Goal: Task Accomplishment & Management: Complete application form

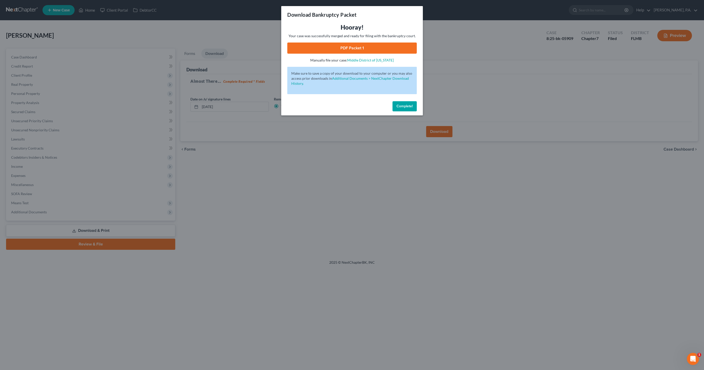
click at [400, 106] on span "Complete!" at bounding box center [405, 106] width 16 height 4
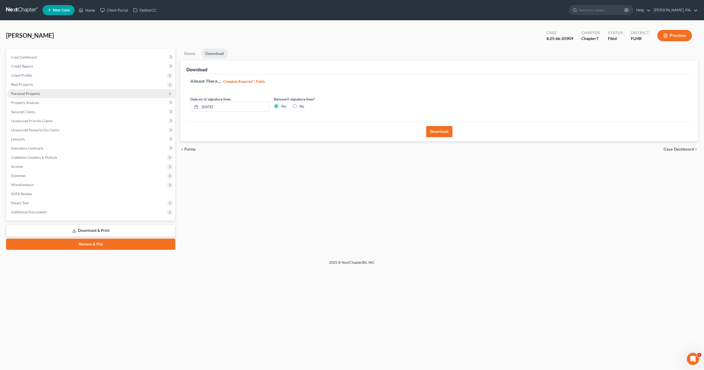
click at [31, 91] on span "Personal Property" at bounding box center [25, 93] width 29 height 4
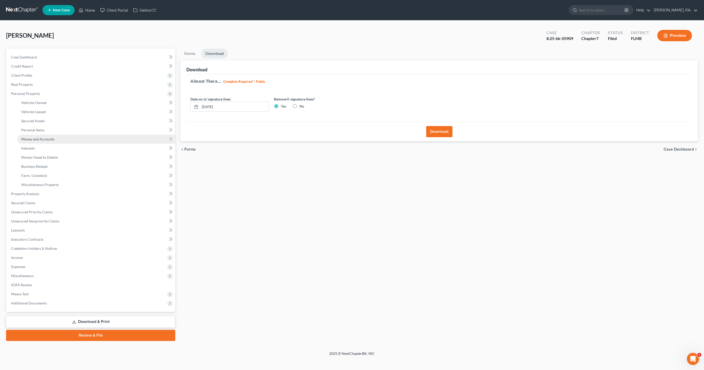
click at [40, 139] on span "Money and Accounts" at bounding box center [37, 139] width 33 height 4
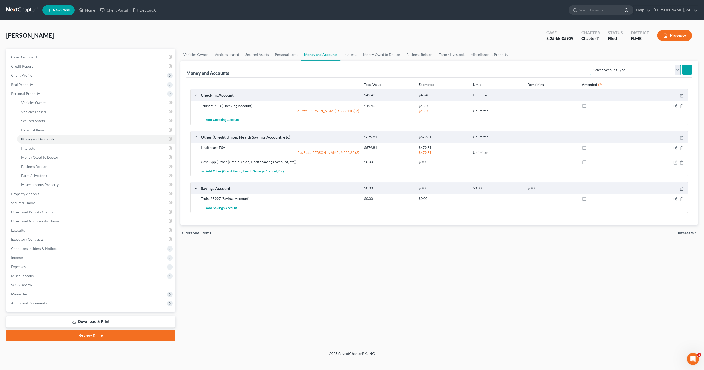
click at [653, 69] on select "Select Account Type Brokerage Cash on Hand Certificates of Deposit Checking Acc…" at bounding box center [635, 70] width 91 height 10
select select "other"
click at [591, 65] on select "Select Account Type Brokerage Cash on Hand Certificates of Deposit Checking Acc…" at bounding box center [635, 70] width 91 height 10
click at [688, 66] on button "submit" at bounding box center [687, 70] width 10 height 10
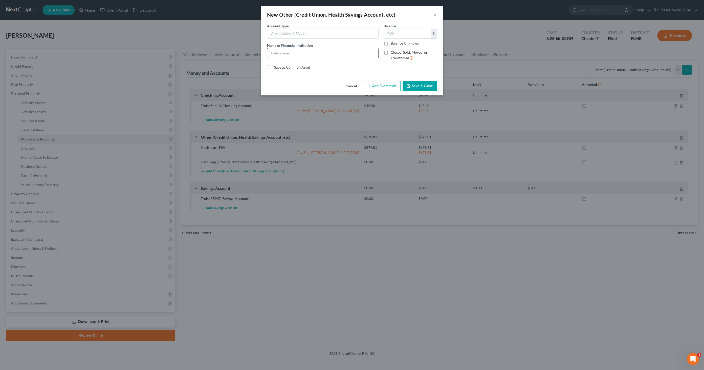
click at [310, 48] on div at bounding box center [323, 53] width 112 height 10
click at [302, 53] on input "text" at bounding box center [322, 53] width 111 height 10
type input "zelle"
type input "0.00"
click at [420, 87] on button "Save & Close" at bounding box center [420, 86] width 34 height 11
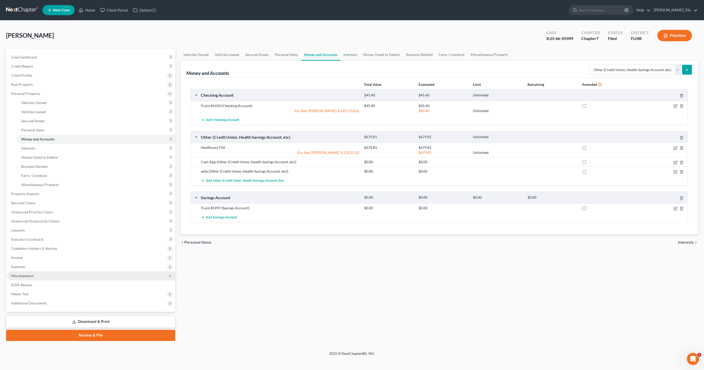
click at [25, 274] on span "Miscellaneous" at bounding box center [22, 276] width 23 height 4
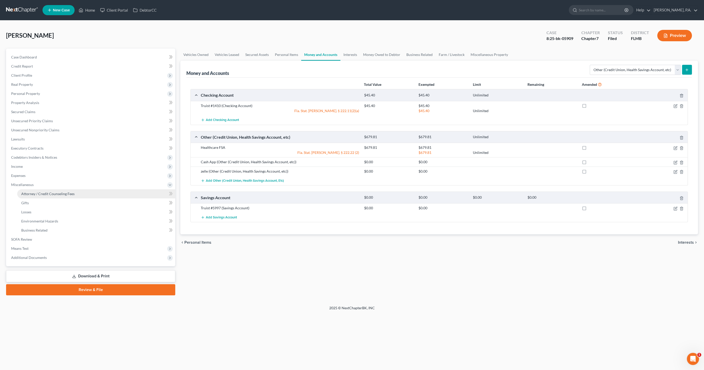
click at [37, 193] on span "Attorney / Credit Counseling Fees" at bounding box center [47, 194] width 53 height 4
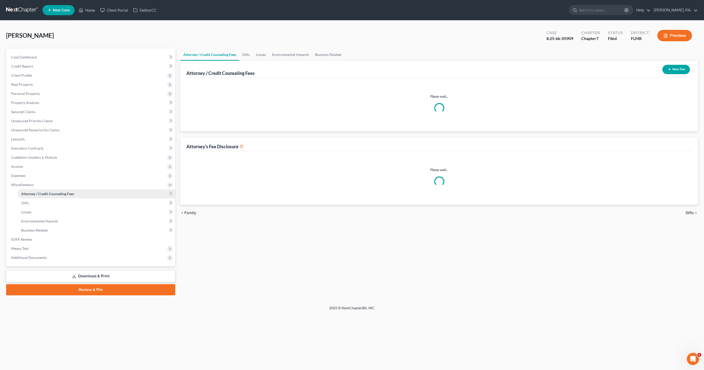
select select "2"
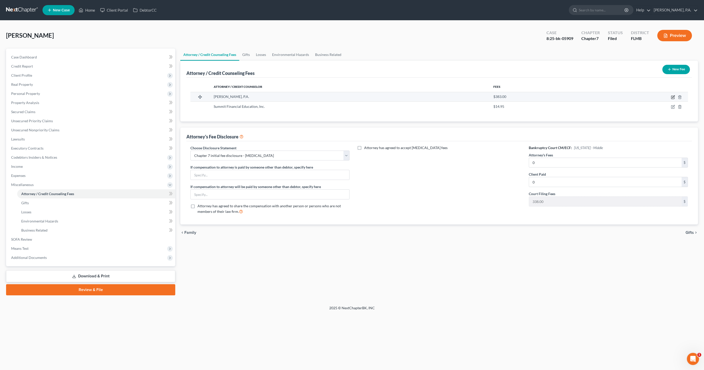
click at [672, 96] on icon "button" at bounding box center [673, 97] width 3 height 3
select select "9"
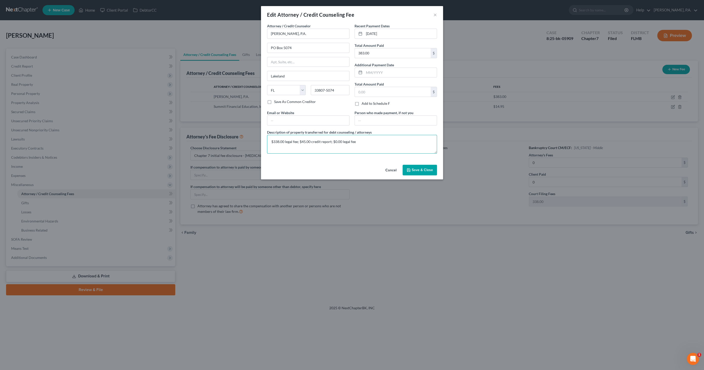
click at [289, 140] on textarea "$338.00 legal fee; $45.00 credit report; $0.00 legal fee" at bounding box center [352, 144] width 170 height 19
type textarea "$338.00 filing fee; $45.00 credit report; $0.00 legal fee"
click at [421, 170] on span "Save & Close" at bounding box center [422, 170] width 21 height 4
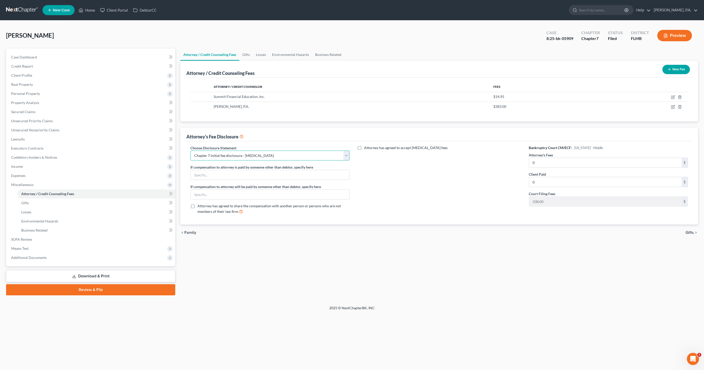
click at [244, 154] on select "Select Full Chapter 7 Fee Chapter 7 - Amended Post-Petition Fee Chapter 7 initi…" at bounding box center [270, 156] width 159 height 10
select select "1"
click at [191, 151] on select "Select Full Chapter 7 Fee Chapter 7 - Amended Post-Petition Fee Chapter 7 initi…" at bounding box center [270, 156] width 159 height 10
click at [547, 162] on input "0" at bounding box center [605, 163] width 153 height 10
click at [549, 161] on input "0" at bounding box center [605, 163] width 153 height 10
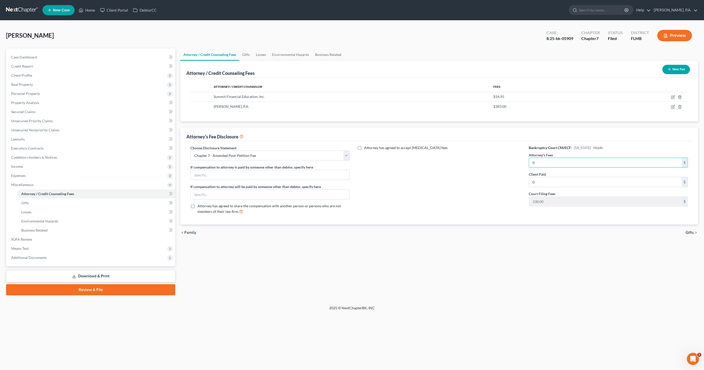
drag, startPoint x: 548, startPoint y: 163, endPoint x: 515, endPoint y: 163, distance: 33.4
click at [513, 163] on div "Choose Disclosure Statement Select Full Chapter 7 Fee Chapter 7 - Amended Post-…" at bounding box center [439, 181] width 508 height 73
type input "2,300.00"
click at [37, 111] on link "Secured Claims" at bounding box center [91, 111] width 168 height 9
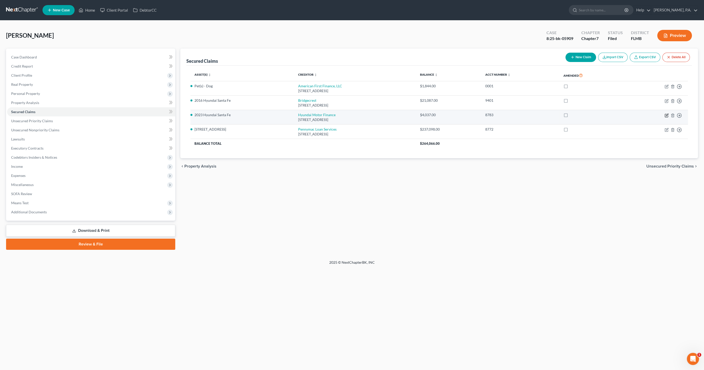
click at [665, 114] on icon "button" at bounding box center [666, 115] width 3 height 3
select select "4"
select select "0"
select select "4"
select select "0"
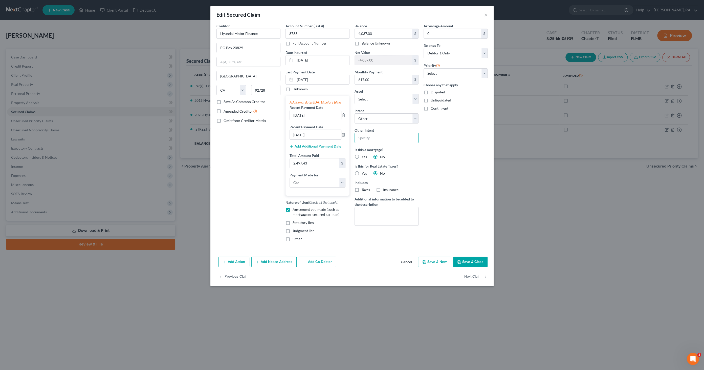
click at [371, 139] on input "text" at bounding box center [387, 138] width 64 height 10
type input "Lease Assumption"
click at [467, 267] on button "Save & Close" at bounding box center [470, 262] width 34 height 11
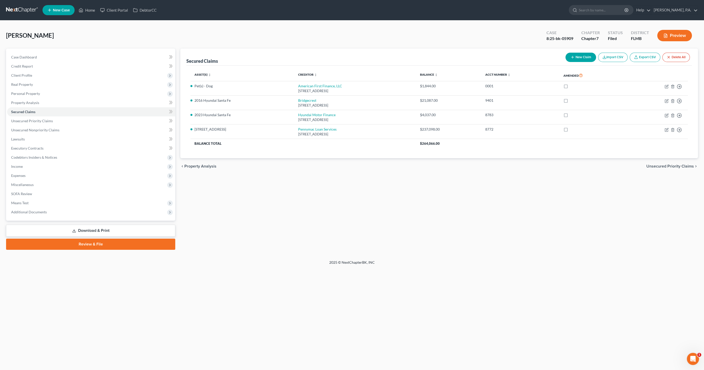
click at [124, 227] on link "Download & Print" at bounding box center [90, 231] width 169 height 12
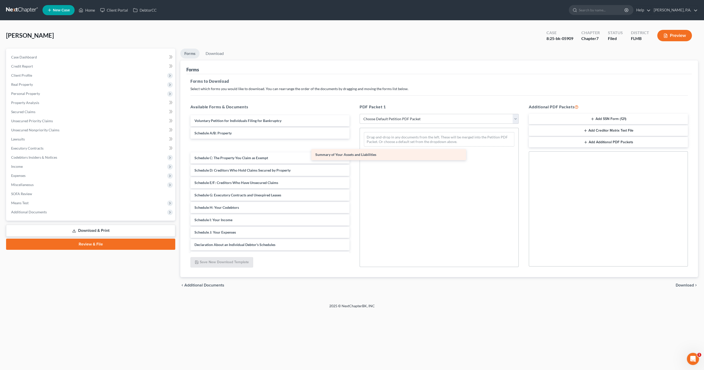
drag, startPoint x: 227, startPoint y: 132, endPoint x: 385, endPoint y: 157, distance: 160.0
click at [354, 157] on div "Summary of Your Assets and Liabilities Voluntary Petition for Individuals Filin…" at bounding box center [269, 226] width 167 height 222
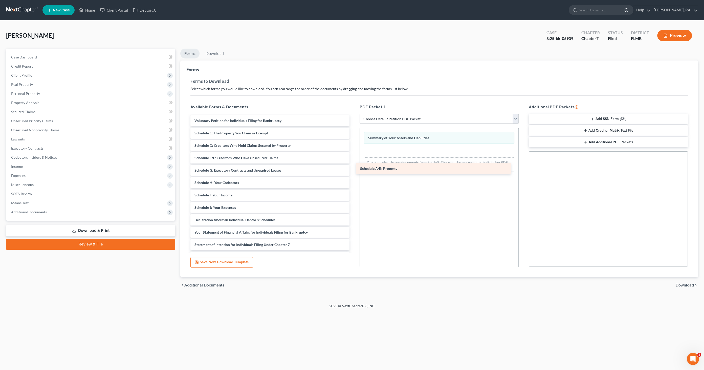
drag, startPoint x: 210, startPoint y: 133, endPoint x: 397, endPoint y: 168, distance: 190.6
click at [354, 168] on div "Schedule A/B: Property Voluntary Petition for Individuals Filing for Bankruptcy…" at bounding box center [269, 213] width 167 height 197
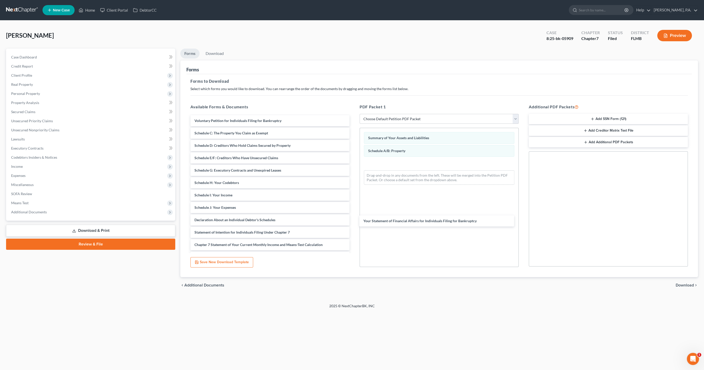
drag, startPoint x: 224, startPoint y: 230, endPoint x: 412, endPoint y: 220, distance: 187.5
click at [354, 218] on div "Your Statement of Financial Affairs for Individuals Filing for Bankruptcy Volun…" at bounding box center [269, 207] width 167 height 185
click at [688, 286] on span "Download" at bounding box center [685, 285] width 18 height 4
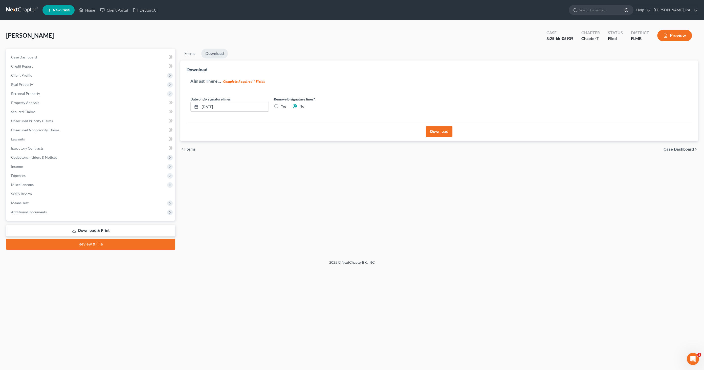
click at [281, 104] on label "Yes" at bounding box center [283, 106] width 5 height 5
click at [283, 104] on input "Yes" at bounding box center [284, 105] width 3 height 3
radio input "true"
radio input "false"
click at [439, 133] on button "Download" at bounding box center [439, 131] width 26 height 11
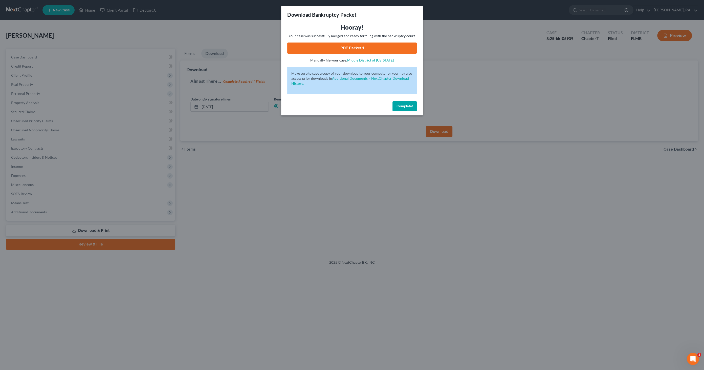
click at [363, 48] on link "PDF Packet 1" at bounding box center [352, 48] width 130 height 11
click at [405, 104] on span "Complete!" at bounding box center [405, 106] width 16 height 4
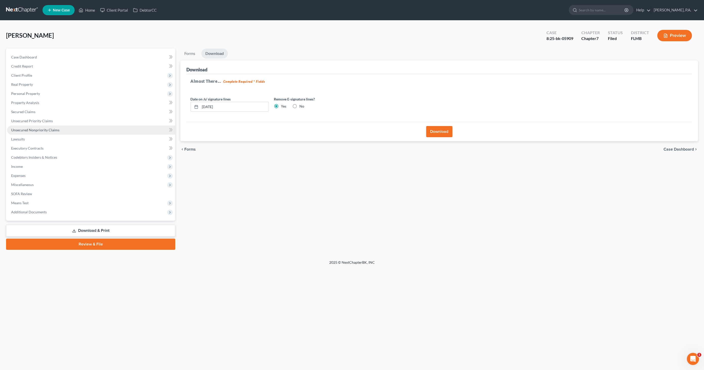
click at [41, 131] on span "Unsecured Nonpriority Claims" at bounding box center [35, 130] width 48 height 4
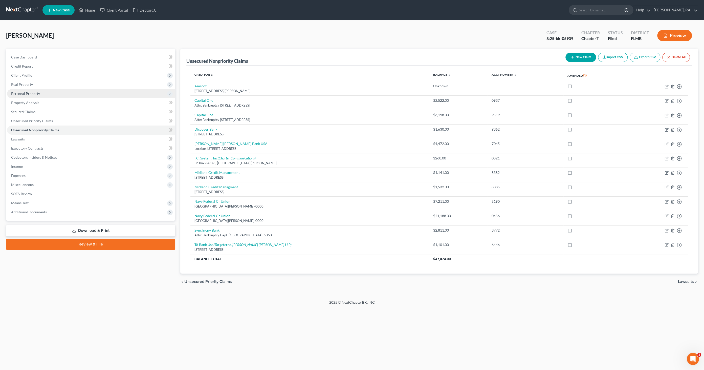
click at [32, 94] on span "Personal Property" at bounding box center [25, 93] width 29 height 4
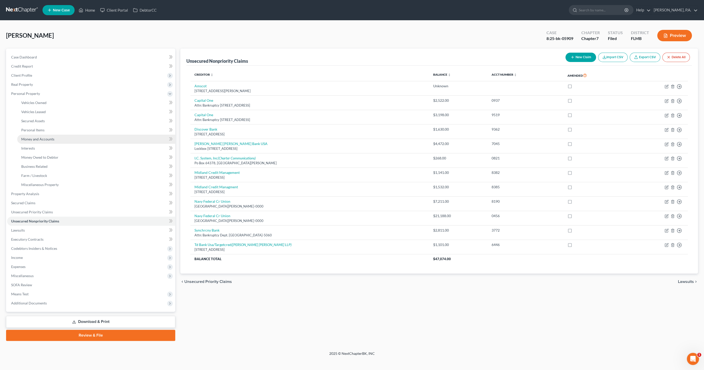
click at [38, 136] on link "Money and Accounts" at bounding box center [96, 139] width 158 height 9
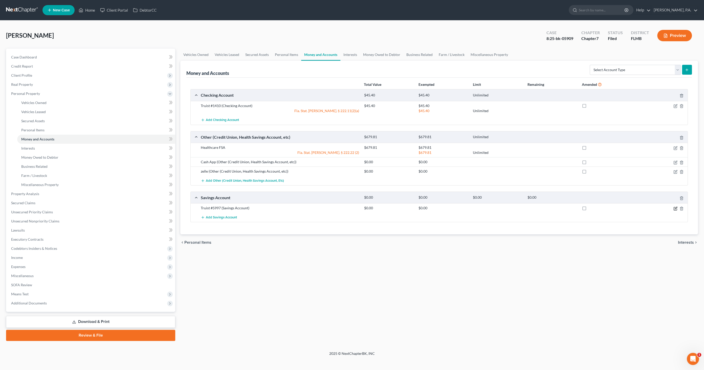
click at [675, 207] on icon "button" at bounding box center [676, 208] width 4 height 4
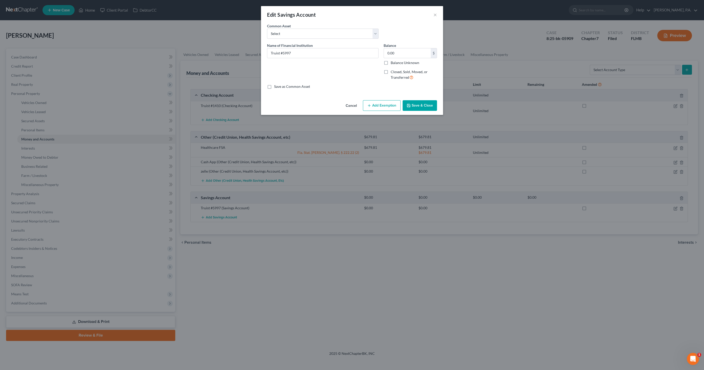
click at [399, 71] on span "Closed, Sold, Moved, or Transferred" at bounding box center [409, 75] width 37 height 10
click at [396, 71] on input "Closed, Sold, Moved, or Transferred" at bounding box center [394, 70] width 3 height 3
checkbox input "true"
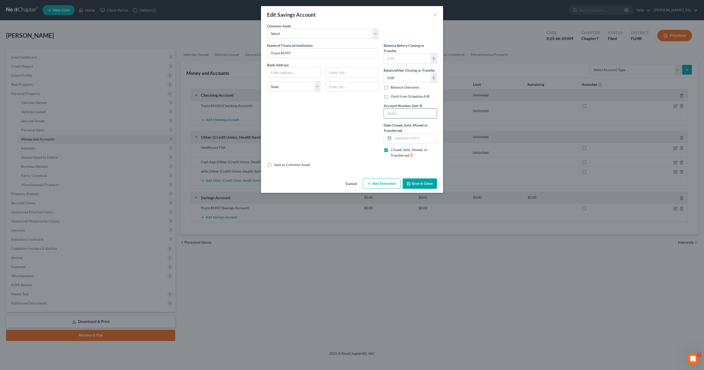
click at [407, 115] on input "text" at bounding box center [410, 114] width 53 height 10
type input "5997"
drag, startPoint x: 407, startPoint y: 137, endPoint x: 414, endPoint y: 137, distance: 7.1
click at [409, 137] on input "text" at bounding box center [415, 138] width 44 height 10
click at [404, 57] on input "text" at bounding box center [407, 59] width 47 height 10
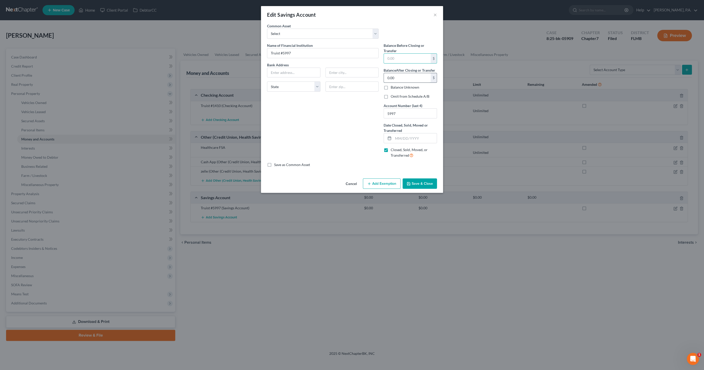
click at [394, 76] on input "0.00" at bounding box center [407, 78] width 47 height 10
click at [417, 137] on input "text" at bounding box center [415, 138] width 44 height 10
click at [395, 96] on label "Omit from Schedule A/B" at bounding box center [410, 96] width 38 height 5
click at [395, 96] on input "Omit from Schedule A/B" at bounding box center [394, 95] width 3 height 3
checkbox input "true"
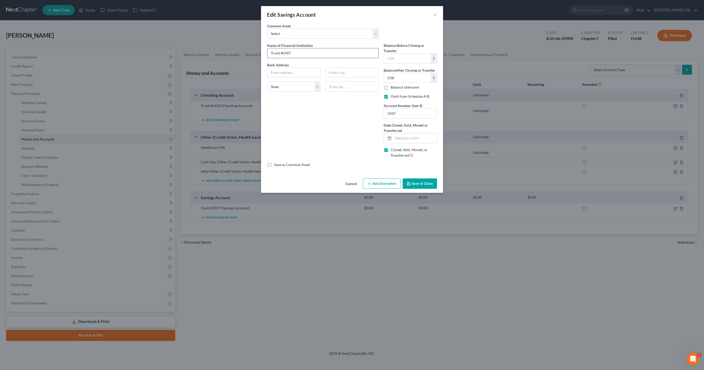
click at [309, 50] on input "Truist #5997" at bounding box center [322, 53] width 111 height 10
type input "Truist #5997 (closed by Truist)"
click at [400, 61] on input "text" at bounding box center [407, 59] width 47 height 10
type input "0.00"
click at [414, 135] on input "text" at bounding box center [415, 138] width 44 height 10
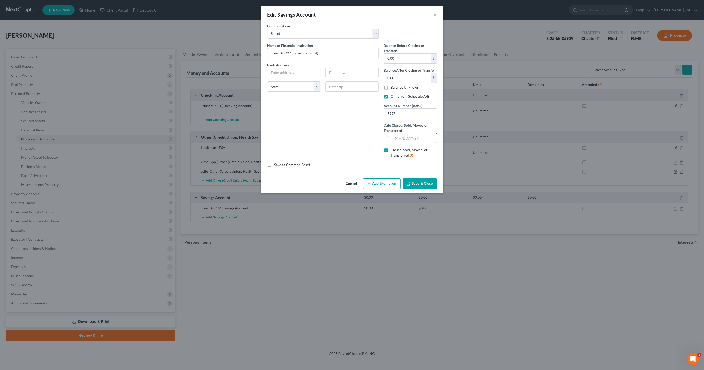
drag, startPoint x: 399, startPoint y: 139, endPoint x: 397, endPoint y: 135, distance: 4.3
click at [399, 139] on input "text" at bounding box center [415, 138] width 44 height 10
type input "[DATE]"
click at [429, 186] on button "Save & Close" at bounding box center [420, 183] width 34 height 11
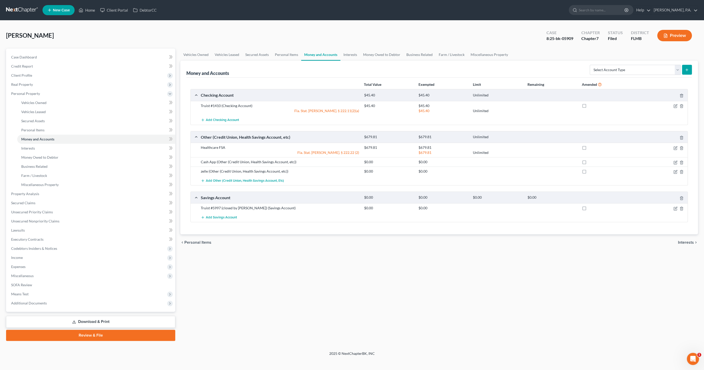
drag, startPoint x: 126, startPoint y: 319, endPoint x: 129, endPoint y: 318, distance: 3.1
click at [126, 319] on link "Download & Print" at bounding box center [90, 322] width 169 height 12
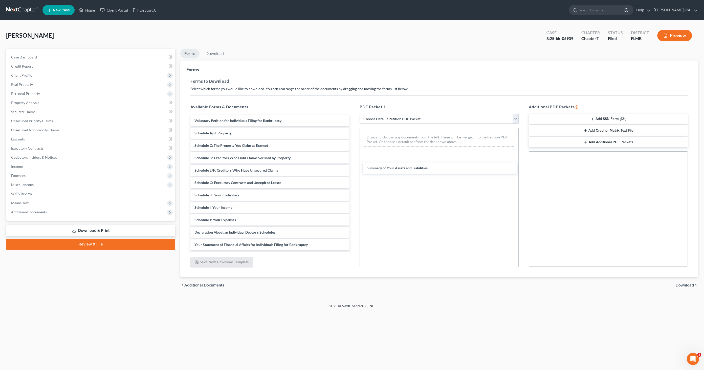
drag, startPoint x: 229, startPoint y: 133, endPoint x: 379, endPoint y: 151, distance: 150.1
click at [354, 168] on div "Summary of Your Assets and Liabilities Voluntary Petition for Individuals Filin…" at bounding box center [269, 220] width 167 height 210
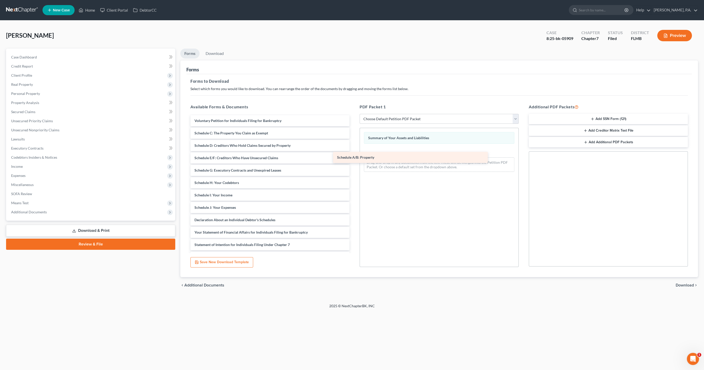
drag, startPoint x: 244, startPoint y: 134, endPoint x: 389, endPoint y: 157, distance: 146.5
click at [354, 157] on div "Schedule A/B: Property Voluntary Petition for Individuals Filing for Bankruptcy…" at bounding box center [269, 213] width 167 height 197
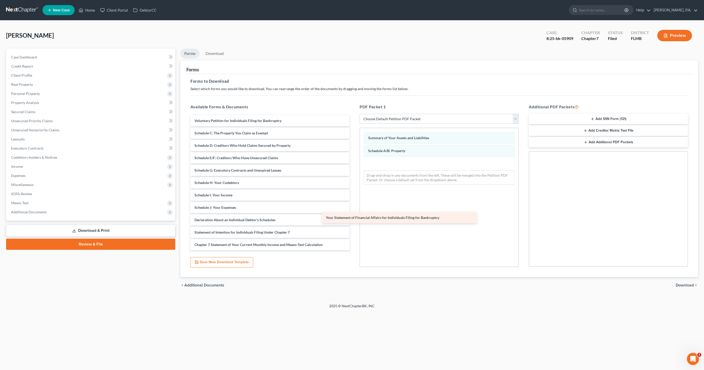
drag, startPoint x: 246, startPoint y: 232, endPoint x: 418, endPoint y: 195, distance: 175.2
click at [354, 195] on div "Your Statement of Financial Affairs for Individuals Filing for Bankruptcy Volun…" at bounding box center [269, 207] width 167 height 185
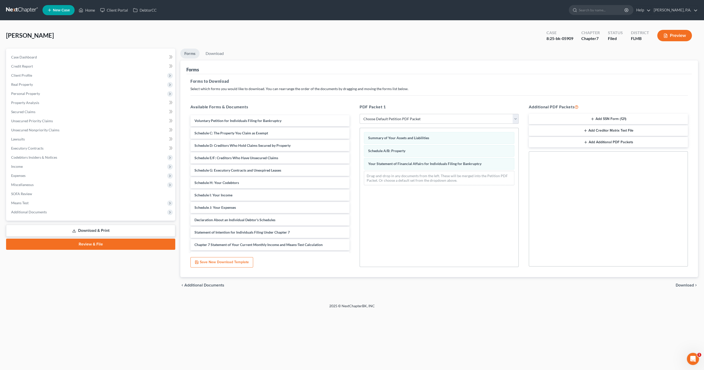
click at [688, 284] on span "Download" at bounding box center [685, 285] width 18 height 4
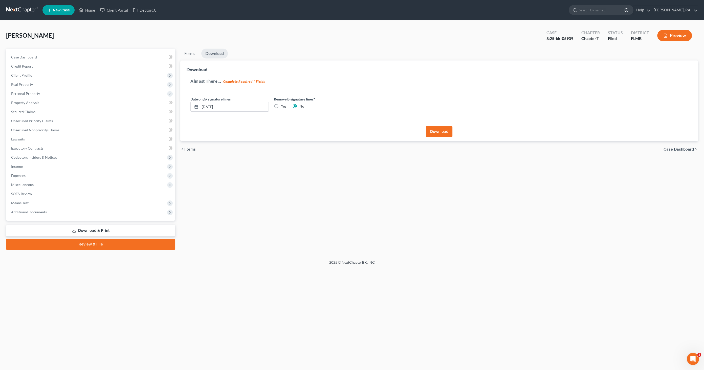
click at [282, 106] on label "Yes" at bounding box center [283, 106] width 5 height 5
click at [283, 106] on input "Yes" at bounding box center [284, 105] width 3 height 3
radio input "true"
radio input "false"
drag, startPoint x: 444, startPoint y: 132, endPoint x: 449, endPoint y: 132, distance: 4.6
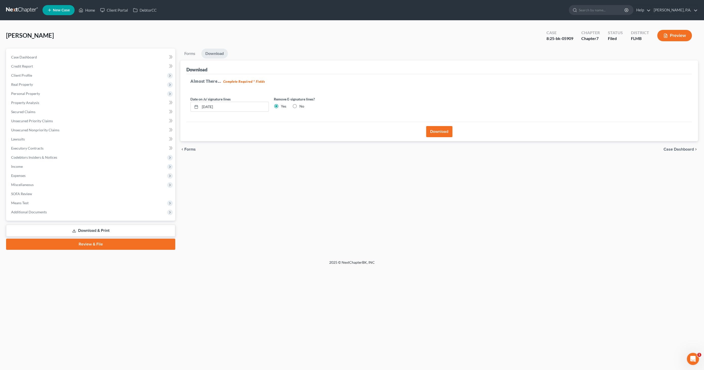
click at [448, 133] on button "Download" at bounding box center [439, 131] width 26 height 11
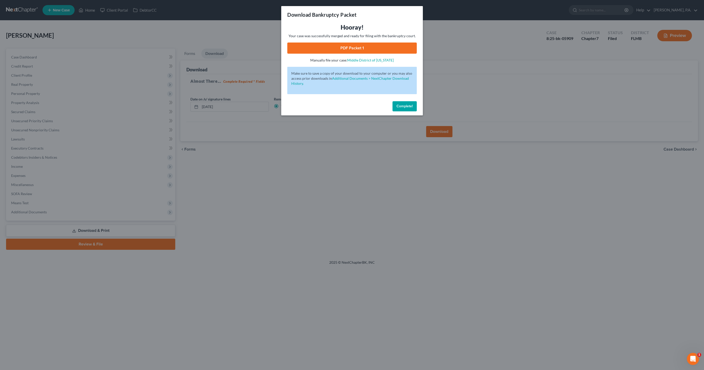
click at [359, 48] on link "PDF Packet 1" at bounding box center [352, 48] width 130 height 11
click at [403, 107] on span "Complete!" at bounding box center [405, 106] width 16 height 4
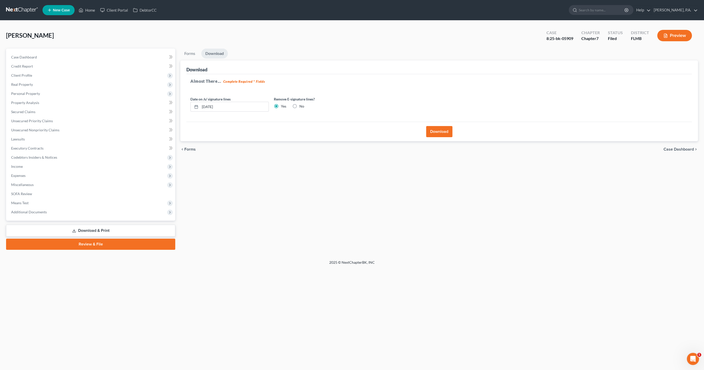
click at [677, 150] on span "Case Dashboard" at bounding box center [679, 149] width 30 height 4
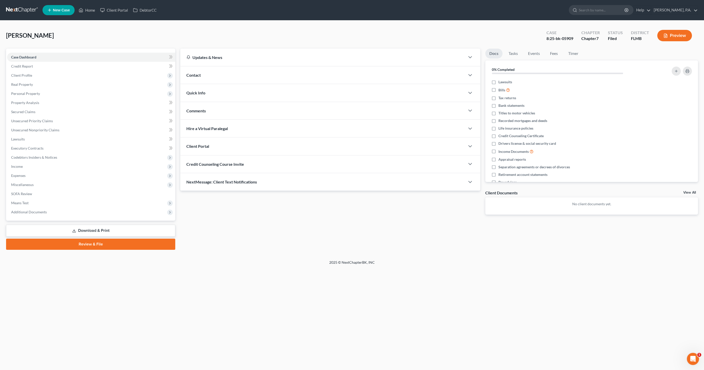
click at [94, 229] on link "Download & Print" at bounding box center [90, 231] width 169 height 12
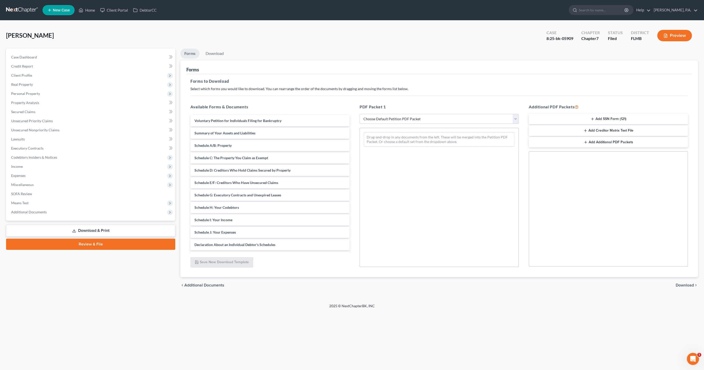
click at [387, 117] on select "Choose Default Petition PDF Packet Complete Bankruptcy Petition (all forms and …" at bounding box center [439, 119] width 159 height 10
select select "2"
click at [360, 114] on select "Choose Default Petition PDF Packet Complete Bankruptcy Petition (all forms and …" at bounding box center [439, 119] width 159 height 10
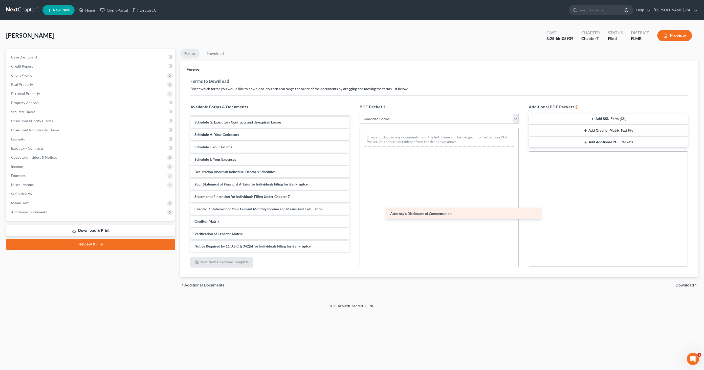
scroll to position [73, 0]
drag, startPoint x: 235, startPoint y: 244, endPoint x: 433, endPoint y: 170, distance: 212.0
click at [354, 169] on div "Attorney's Disclosure of Compensation Voluntary Petition for Individuals Filing…" at bounding box center [269, 147] width 167 height 210
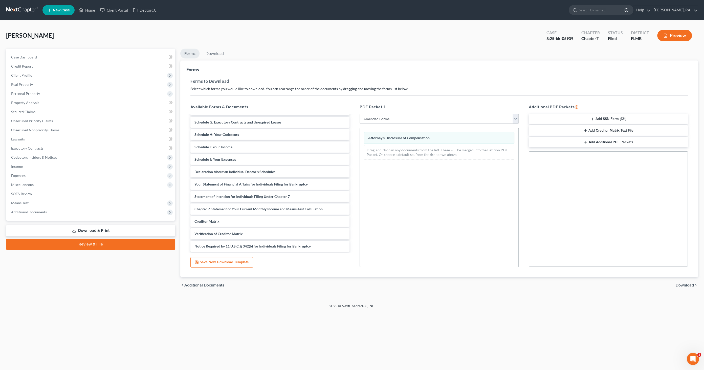
click at [683, 283] on span "Download" at bounding box center [685, 285] width 18 height 4
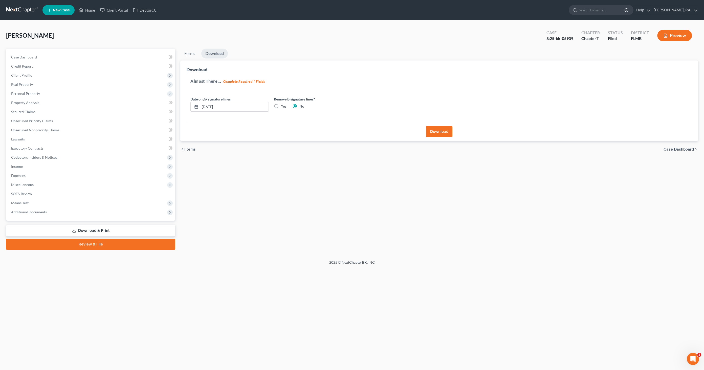
click at [434, 126] on button "Download" at bounding box center [439, 131] width 26 height 11
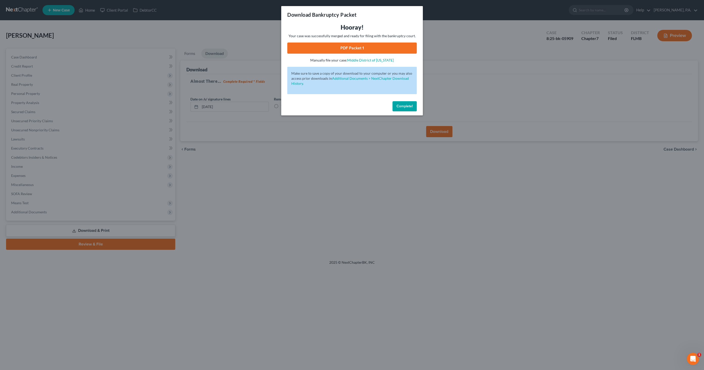
click at [348, 49] on link "PDF Packet 1" at bounding box center [352, 48] width 130 height 11
click at [409, 109] on button "Complete!" at bounding box center [405, 106] width 24 height 10
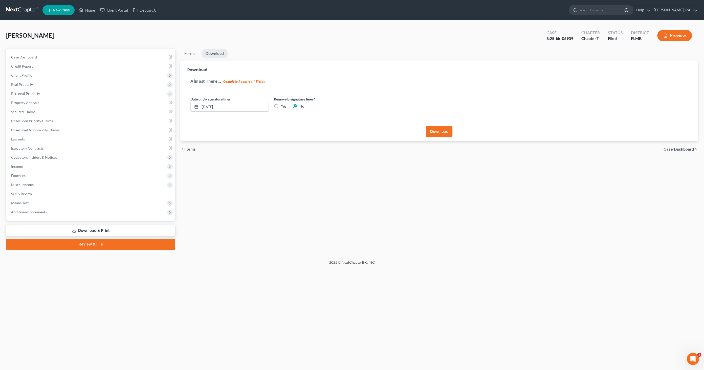
click at [97, 243] on link "Review & File" at bounding box center [90, 244] width 169 height 11
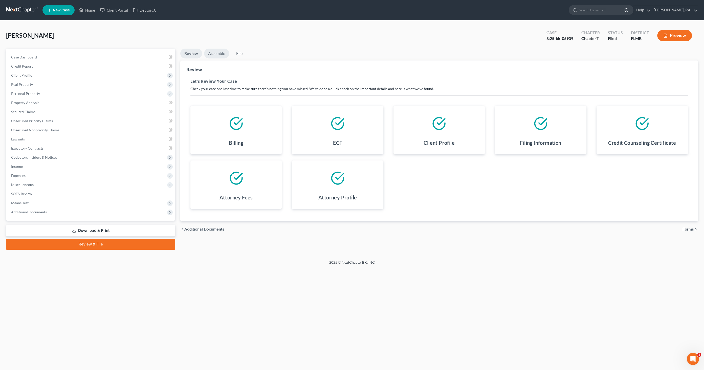
click at [217, 51] on link "Assemble" at bounding box center [216, 54] width 25 height 10
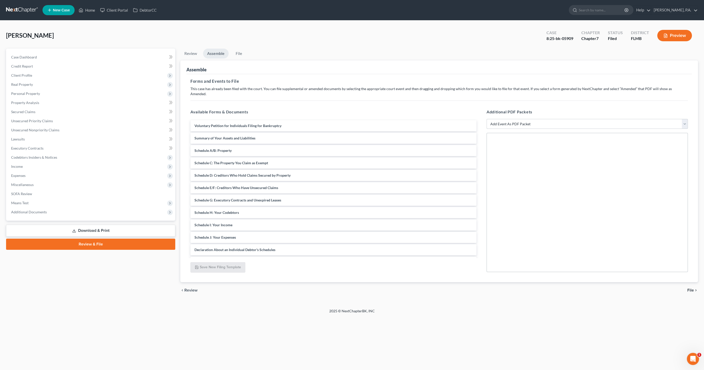
click at [532, 119] on select "Add Event As PDF Packet Amended Creditor Matrix (Fee)- Only use when no separat…" at bounding box center [587, 124] width 201 height 10
select select "13"
click at [487, 119] on select "Add Event As PDF Packet Amended Creditor Matrix (Fee)- Only use when no separat…" at bounding box center [587, 124] width 201 height 10
select select
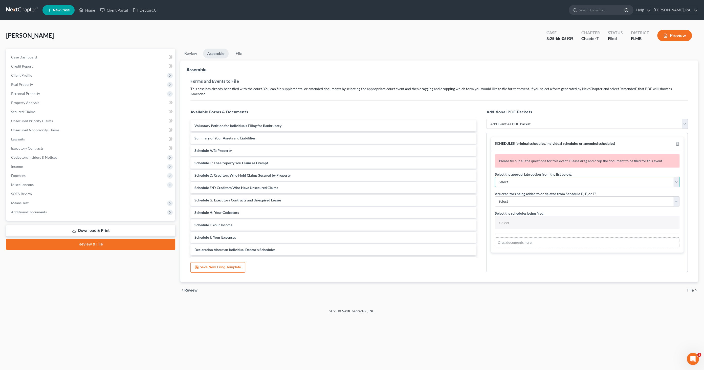
click at [522, 177] on select "Select Amending a previously filed schedule Original Schedules WITH additional …" at bounding box center [587, 182] width 185 height 10
select select "2"
click at [495, 177] on select "Select Amending a previously filed schedule Original Schedules WITH additional …" at bounding box center [587, 182] width 185 height 10
click at [514, 197] on select "Select Yes No" at bounding box center [587, 201] width 185 height 10
select select "1"
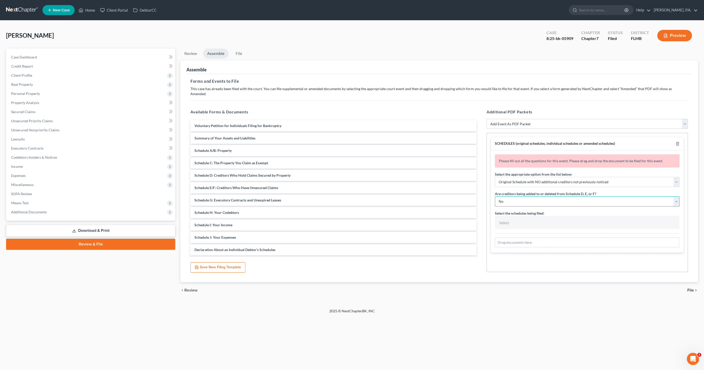
click at [495, 196] on select "Select Yes No" at bounding box center [587, 201] width 185 height 10
click at [527, 219] on input "text" at bounding box center [587, 223] width 178 height 8
drag, startPoint x: 526, startPoint y: 231, endPoint x: 549, endPoint y: 227, distance: 23.2
select select "Schedules A - J and Summary of Assets,"
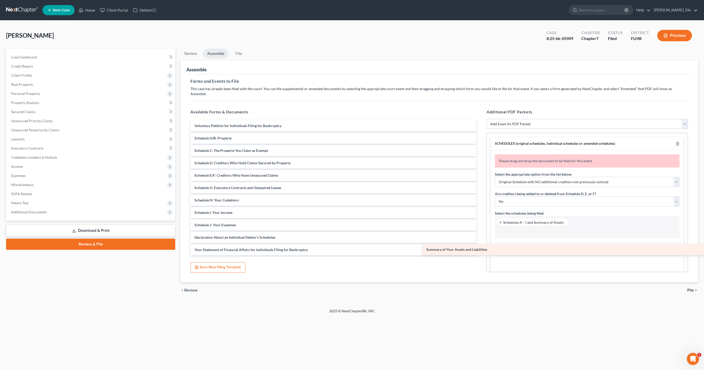
drag, startPoint x: 237, startPoint y: 130, endPoint x: 529, endPoint y: 246, distance: 313.8
click at [481, 246] on div "Summary of Your Assets and Liabilities Voluntary Petition for Individuals Filin…" at bounding box center [333, 225] width 294 height 210
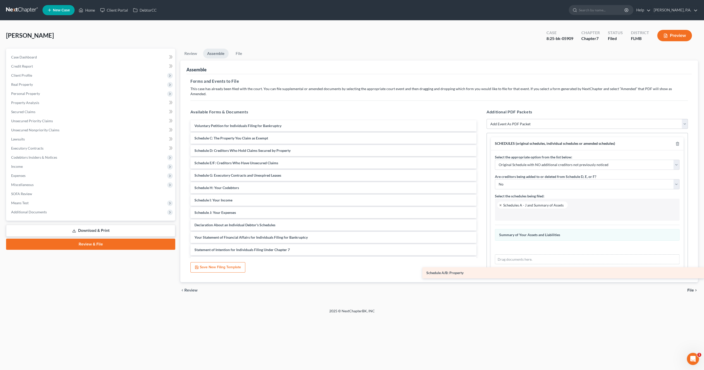
drag, startPoint x: 215, startPoint y: 131, endPoint x: 519, endPoint y: 252, distance: 327.0
click at [481, 252] on div "Schedule A/B: Property Voluntary Petition for Individuals Filing for Bankruptcy…" at bounding box center [333, 218] width 294 height 197
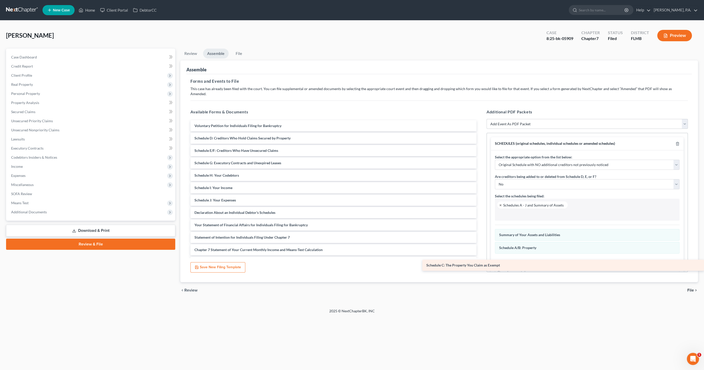
drag, startPoint x: 232, startPoint y: 135, endPoint x: 517, endPoint y: 255, distance: 309.3
click at [481, 262] on div "Schedule C: The Property You Claim as Exempt Voluntary Petition for Individuals…" at bounding box center [333, 212] width 294 height 185
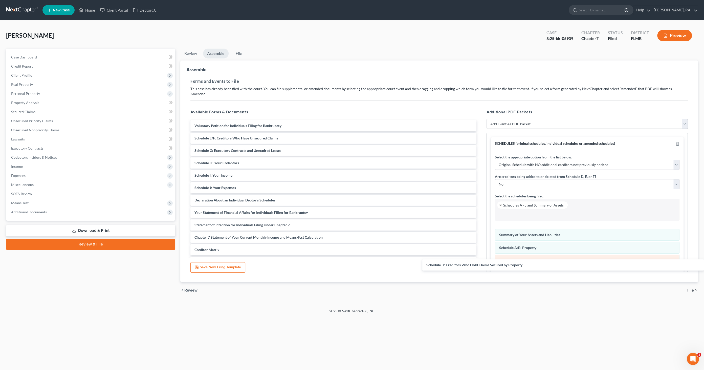
drag, startPoint x: 208, startPoint y: 132, endPoint x: 516, endPoint y: 257, distance: 332.2
click at [481, 264] on div "Schedule D: Creditors Who Hold Claims Secured by Property Voluntary Petition fo…" at bounding box center [333, 206] width 294 height 172
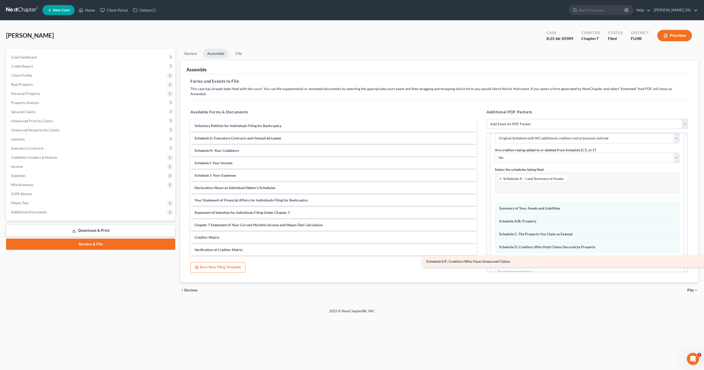
drag, startPoint x: 236, startPoint y: 162, endPoint x: 502, endPoint y: 256, distance: 282.0
click at [481, 256] on div "Schedule E/F: Creditors Who Have Unsecured Claims Voluntary Petition for Indivi…" at bounding box center [333, 200] width 294 height 160
drag, startPoint x: 229, startPoint y: 134, endPoint x: 499, endPoint y: 257, distance: 297.7
click at [481, 260] on div "Schedule G: Executory Contracts and Unexpired Leases Voluntary Petition for Ind…" at bounding box center [333, 194] width 294 height 148
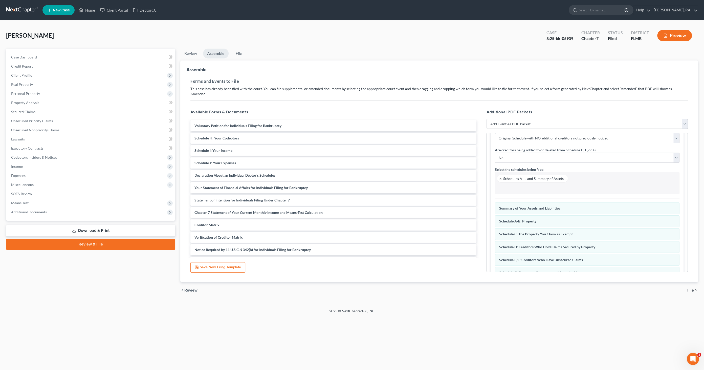
scroll to position [52, 0]
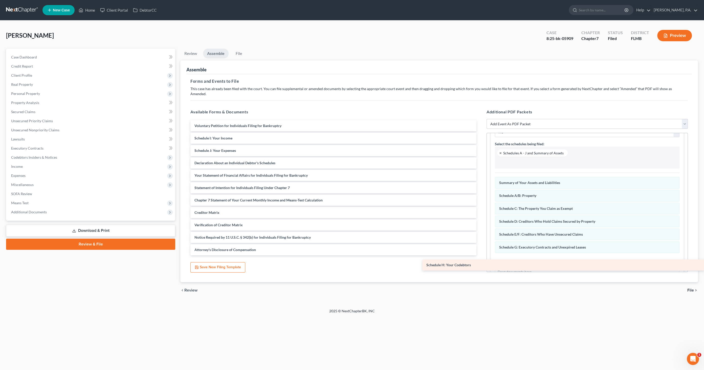
drag, startPoint x: 215, startPoint y: 132, endPoint x: 504, endPoint y: 257, distance: 314.9
click at [481, 255] on div "Schedule H: Your Codebtors Voluntary Petition for Individuals Filing for Bankru…" at bounding box center [333, 187] width 294 height 135
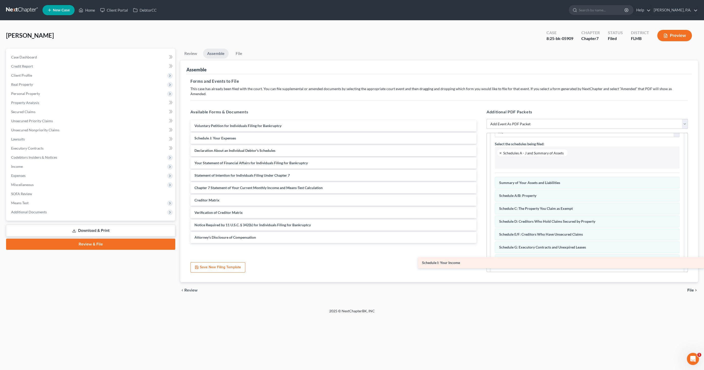
drag, startPoint x: 216, startPoint y: 132, endPoint x: 571, endPoint y: 262, distance: 378.5
click at [481, 243] on div "Schedule I: Your Income Voluntary Petition for Individuals Filing for Bankruptc…" at bounding box center [333, 181] width 294 height 123
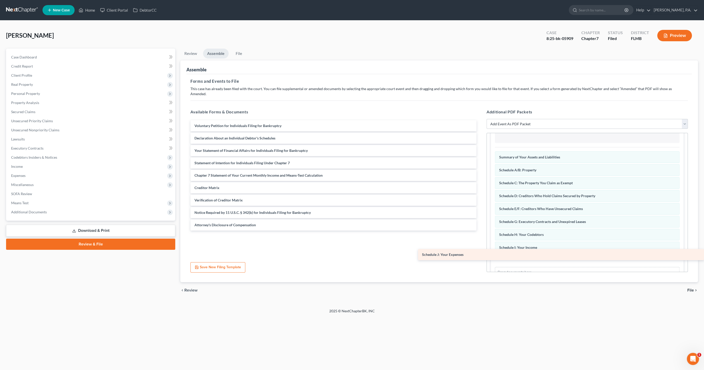
drag, startPoint x: 218, startPoint y: 132, endPoint x: 558, endPoint y: 254, distance: 361.7
click at [481, 231] on div "Schedule J: Your Expenses Voluntary Petition for Individuals Filing for Bankrup…" at bounding box center [333, 175] width 294 height 110
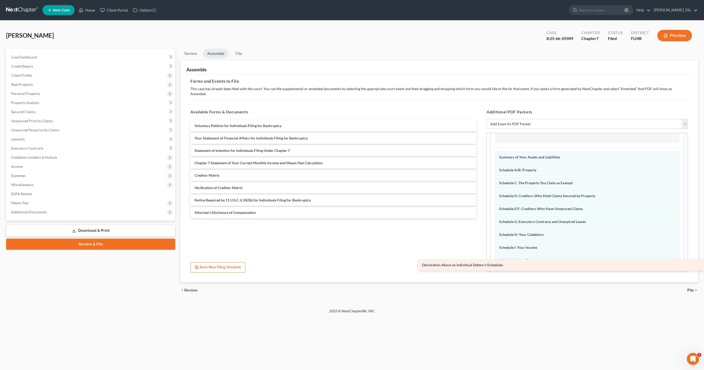
drag, startPoint x: 201, startPoint y: 133, endPoint x: 549, endPoint y: 265, distance: 372.6
click at [481, 218] on div "Declaration About an Individual Debtor's Schedules Voluntary Petition for Indiv…" at bounding box center [333, 169] width 294 height 98
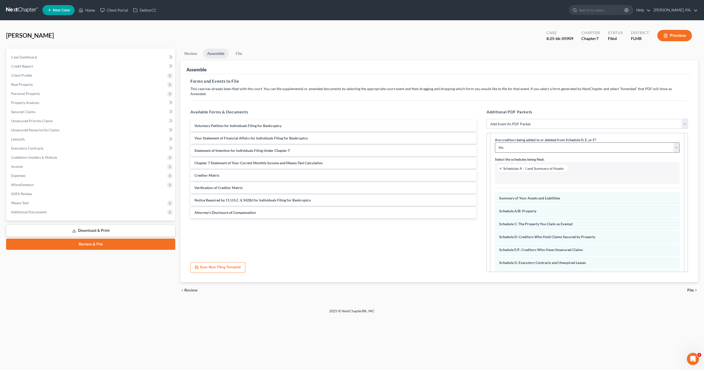
scroll to position [0, 0]
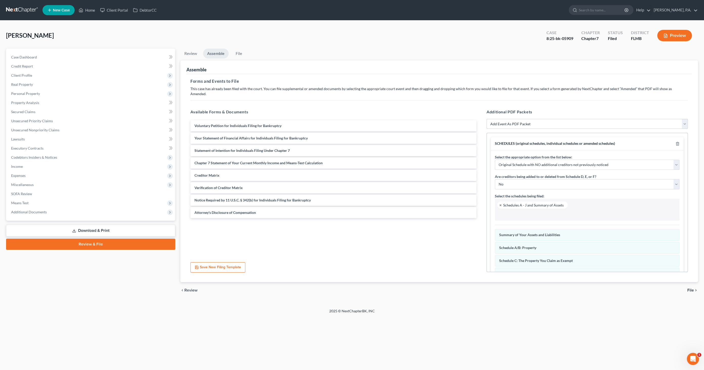
click at [532, 119] on select "Add Event As PDF Packet Amended Creditor Matrix (Fee)- Only use when no separat…" at bounding box center [587, 124] width 201 height 10
select select "18"
click at [487, 119] on select "Add Event As PDF Packet Amended Creditor Matrix (Fee)- Only use when no separat…" at bounding box center [587, 124] width 201 height 10
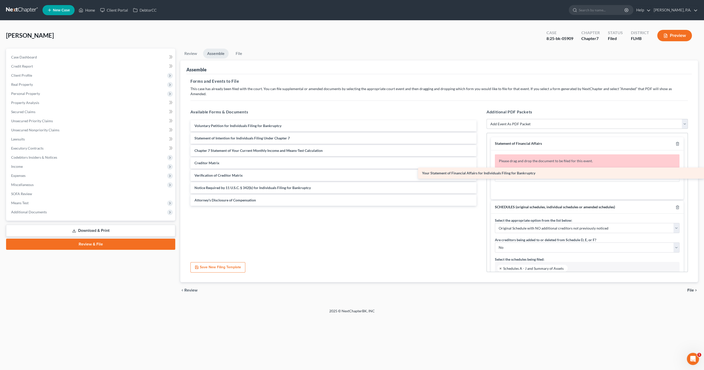
drag, startPoint x: 224, startPoint y: 132, endPoint x: 520, endPoint y: 171, distance: 299.3
click at [481, 171] on div "Your Statement of Financial Affairs for Individuals Filing for Bankruptcy Volun…" at bounding box center [333, 163] width 294 height 86
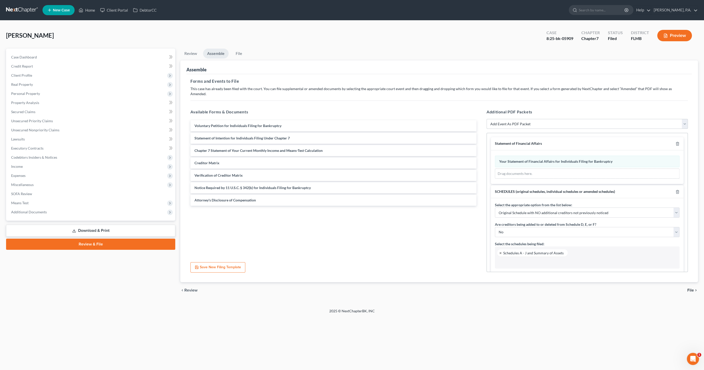
click at [542, 119] on select "Add Event As PDF Packet Amended Creditor Matrix (Fee)- Only use when no separat…" at bounding box center [587, 124] width 201 height 10
select select "20"
click at [487, 119] on select "Add Event As PDF Packet Amended Creditor Matrix (Fee)- Only use when no separat…" at bounding box center [587, 124] width 201 height 10
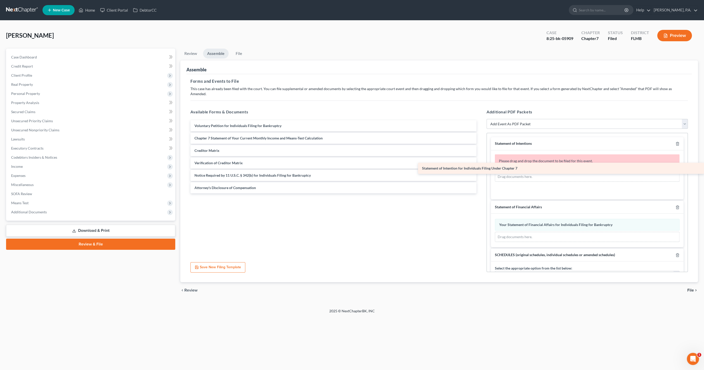
drag, startPoint x: 207, startPoint y: 133, endPoint x: 536, endPoint y: 168, distance: 330.6
click at [481, 168] on div "Statement of Intention for Individuals Filing Under Chapter 7 Voluntary Petitio…" at bounding box center [333, 156] width 294 height 73
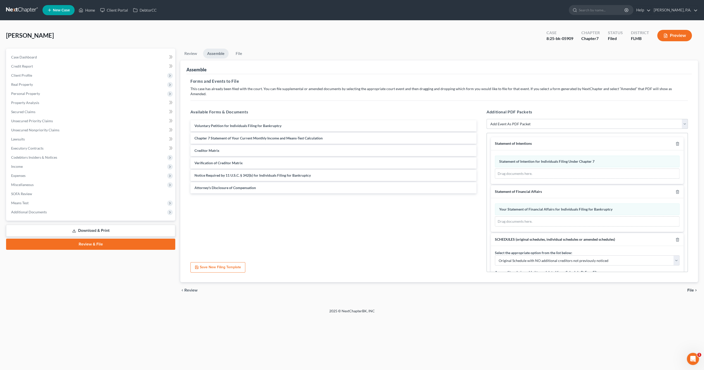
click at [545, 119] on select "Add Event As PDF Packet Amended Creditor Matrix (Fee)- Only use when no separat…" at bounding box center [587, 124] width 201 height 10
select select "16"
click at [487, 119] on select "Add Event As PDF Packet Amended Creditor Matrix (Fee)- Only use when no separat…" at bounding box center [587, 124] width 201 height 10
select select
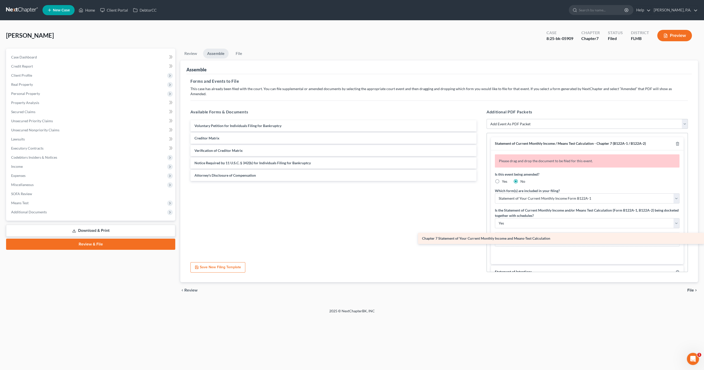
drag, startPoint x: 245, startPoint y: 132, endPoint x: 543, endPoint y: 237, distance: 315.5
click at [481, 181] on div "Chapter 7 Statement of Your Current Monthly Income and Means-Test Calculation V…" at bounding box center [333, 150] width 294 height 61
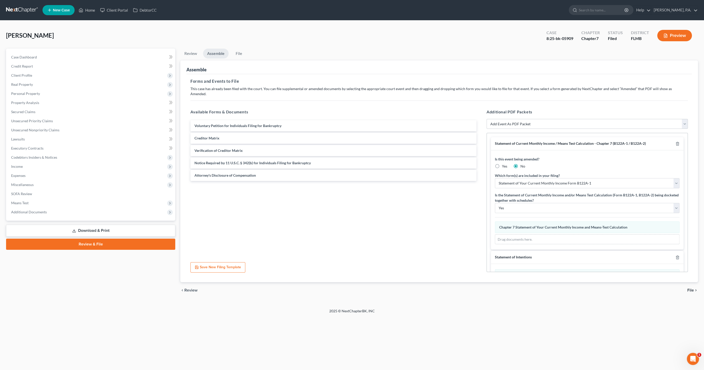
click at [693, 288] on span "File" at bounding box center [691, 290] width 7 height 4
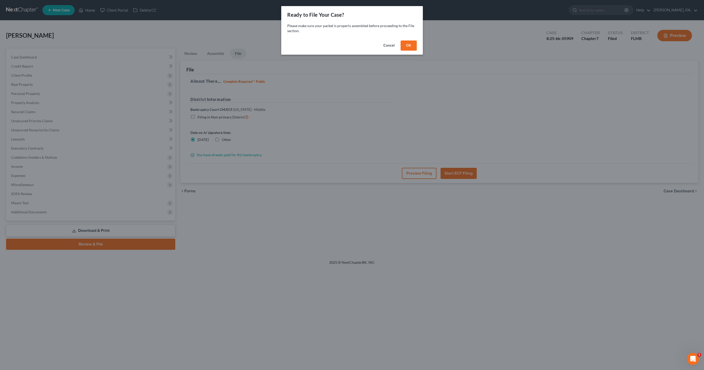
click at [405, 44] on button "OK" at bounding box center [409, 45] width 16 height 10
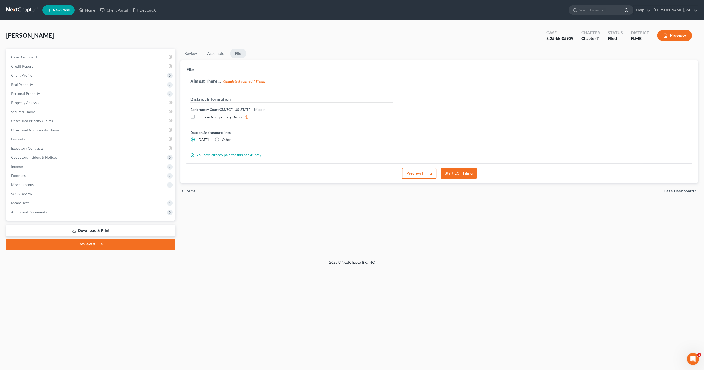
click at [420, 173] on button "Preview Filing" at bounding box center [419, 173] width 35 height 11
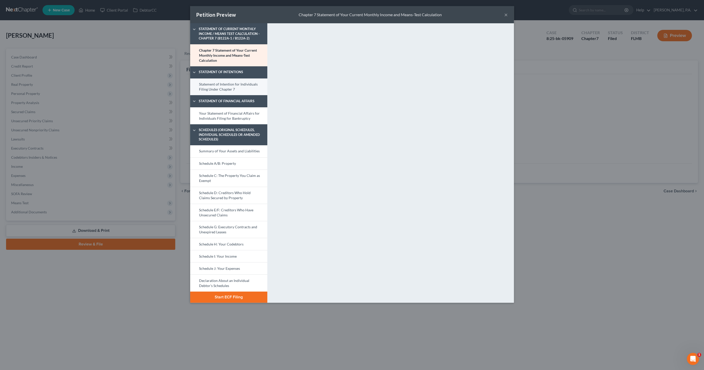
click at [226, 85] on link "Statement of Intention for Individuals Filing Under Chapter 7" at bounding box center [228, 86] width 77 height 17
click at [244, 296] on button "Start ECF Filing" at bounding box center [228, 296] width 77 height 11
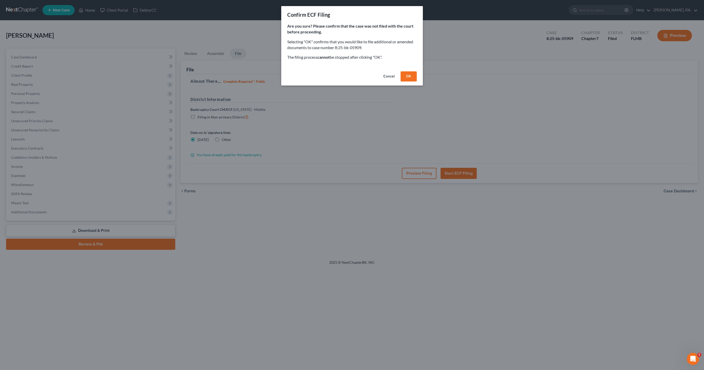
click at [409, 73] on button "OK" at bounding box center [409, 76] width 16 height 10
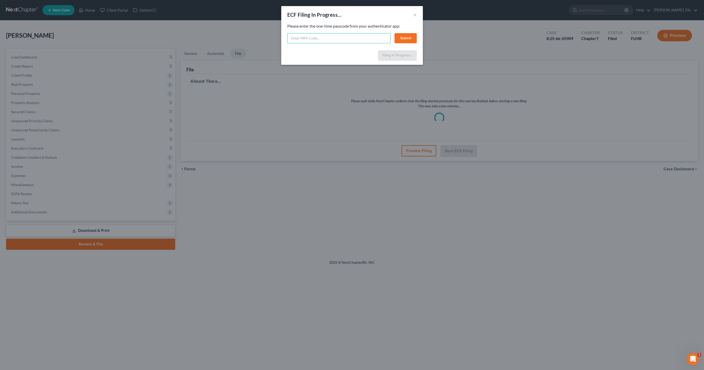
click at [328, 39] on input "text" at bounding box center [338, 38] width 103 height 10
type input "437103"
click at [402, 36] on button "Submit" at bounding box center [406, 38] width 22 height 10
